Goal: Register for event/course

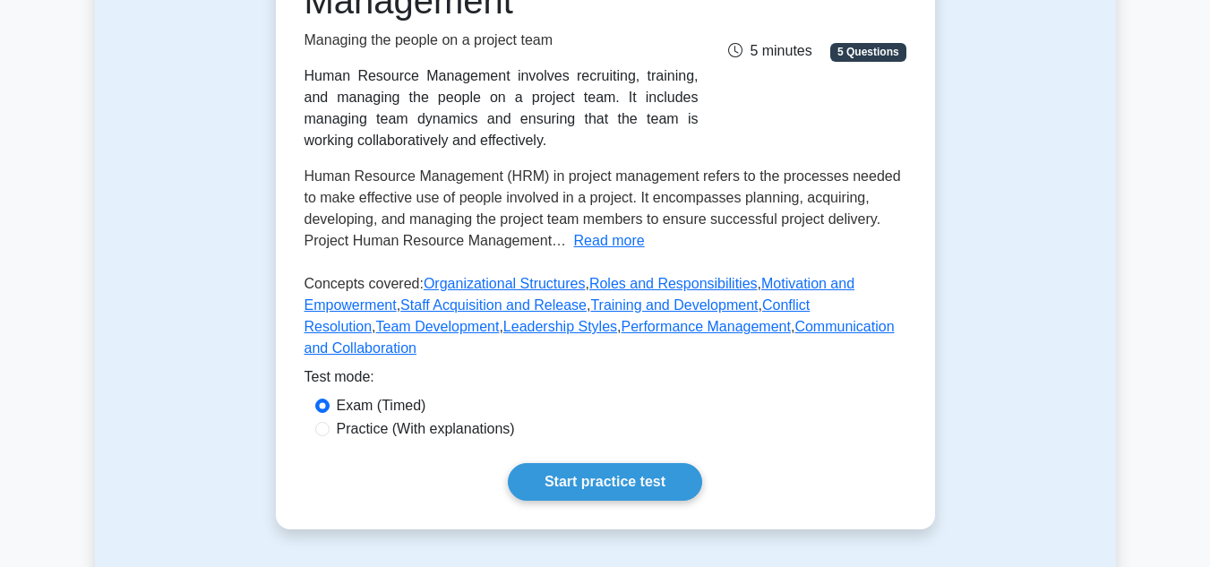
scroll to position [322, 0]
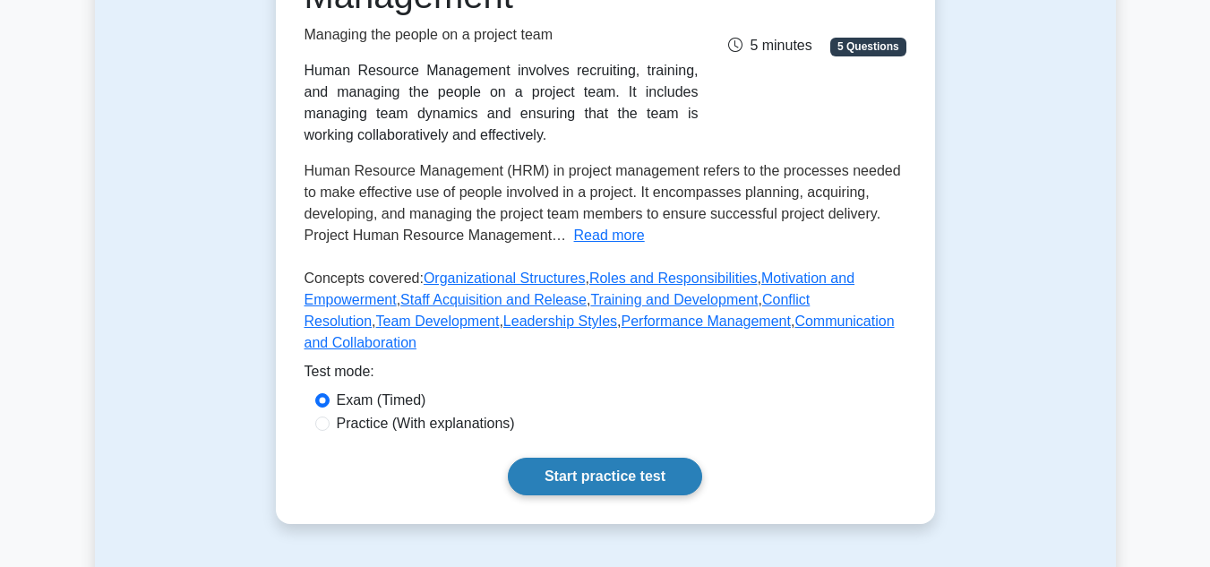
click at [597, 457] on link "Start practice test" at bounding box center [605, 476] width 194 height 38
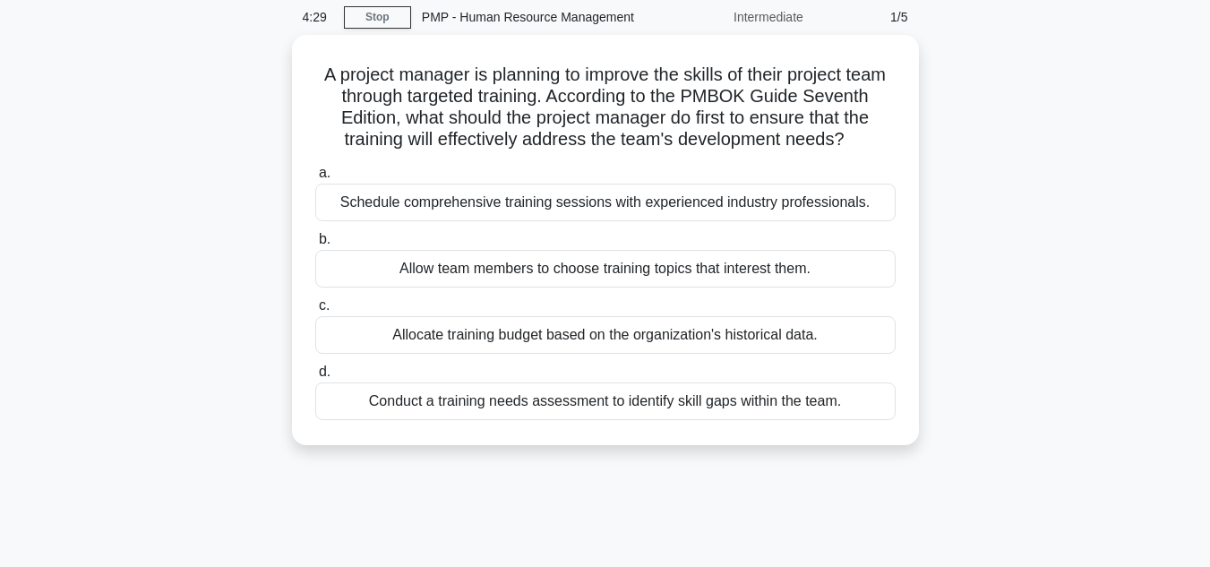
scroll to position [72, 0]
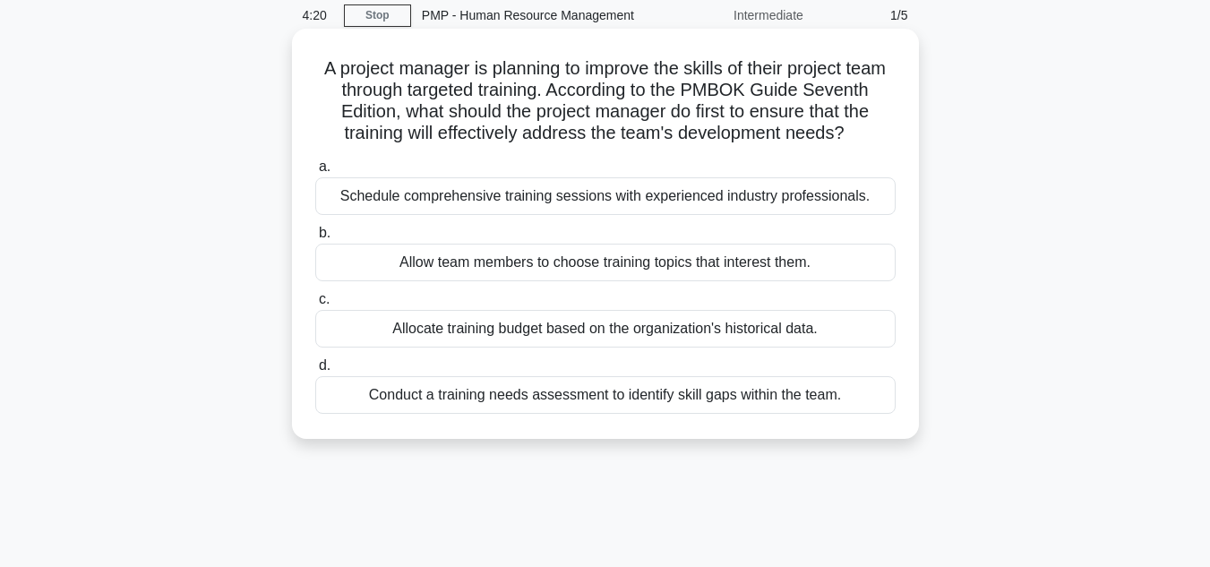
click at [484, 414] on div "Conduct a training needs assessment to identify skill gaps within the team." at bounding box center [605, 395] width 580 height 38
click at [315, 372] on input "d. Conduct a training needs assessment to identify skill gaps within the team." at bounding box center [315, 366] width 0 height 12
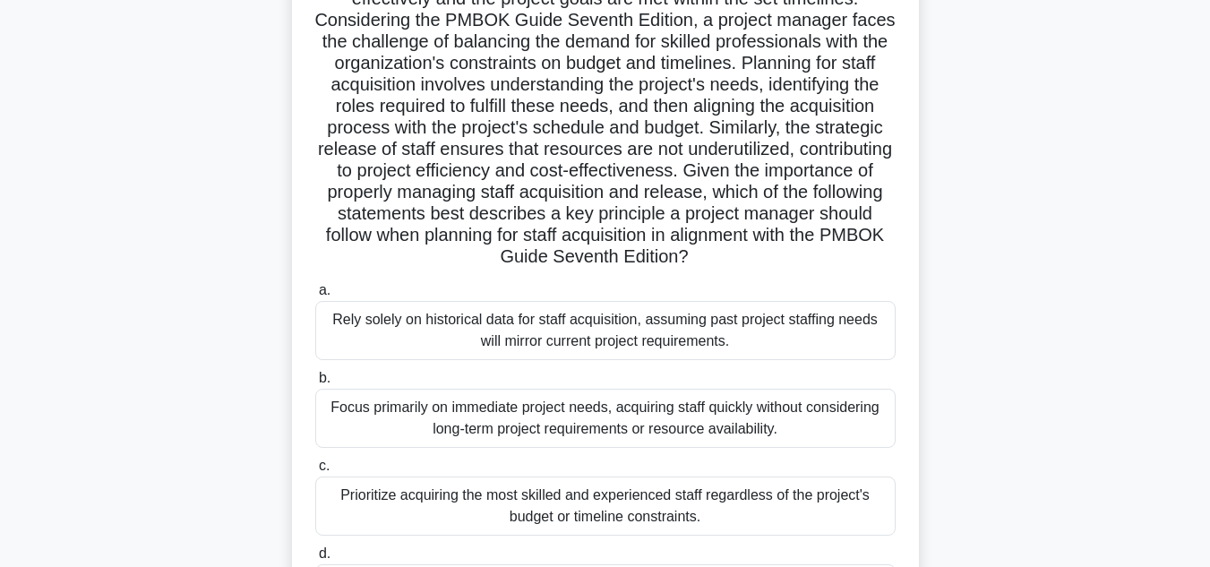
scroll to position [0, 0]
